Goal: Transaction & Acquisition: Purchase product/service

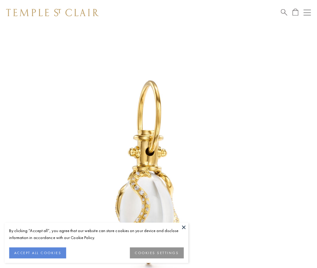
scroll to position [13, 0]
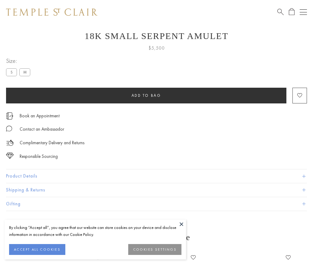
click at [146, 95] on span "Add to bag" at bounding box center [146, 95] width 30 height 5
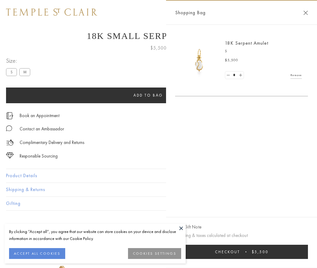
click at [246, 252] on button "Checkout $5,500" at bounding box center [241, 252] width 133 height 14
